Goal: Transaction & Acquisition: Purchase product/service

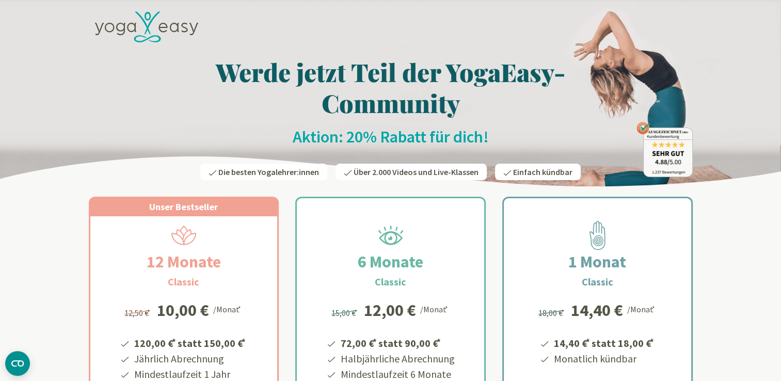
scroll to position [57, 0]
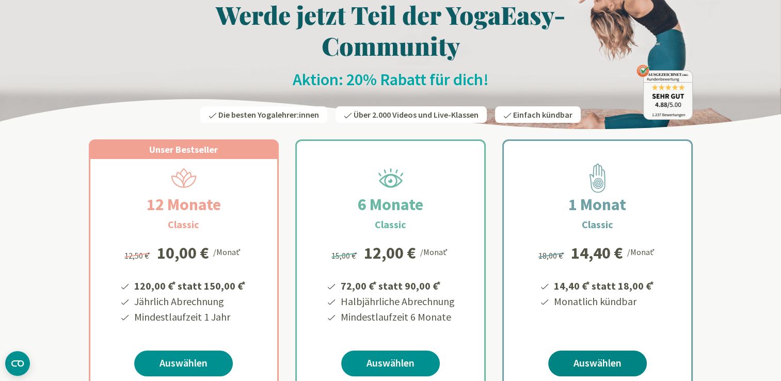
click at [594, 359] on link "Auswählen" at bounding box center [597, 364] width 99 height 26
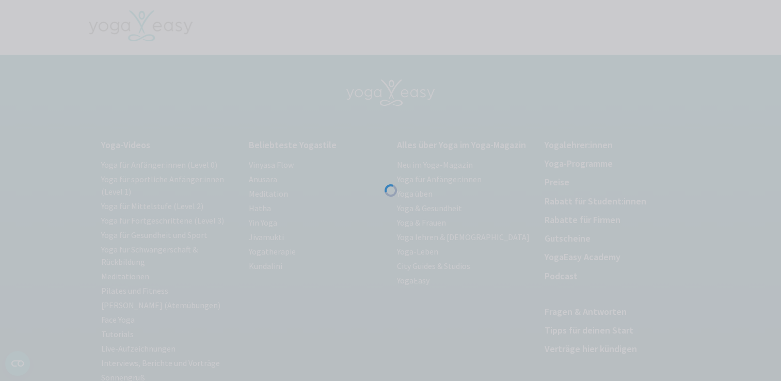
scroll to position [188, 0]
